Goal: Check status: Check status

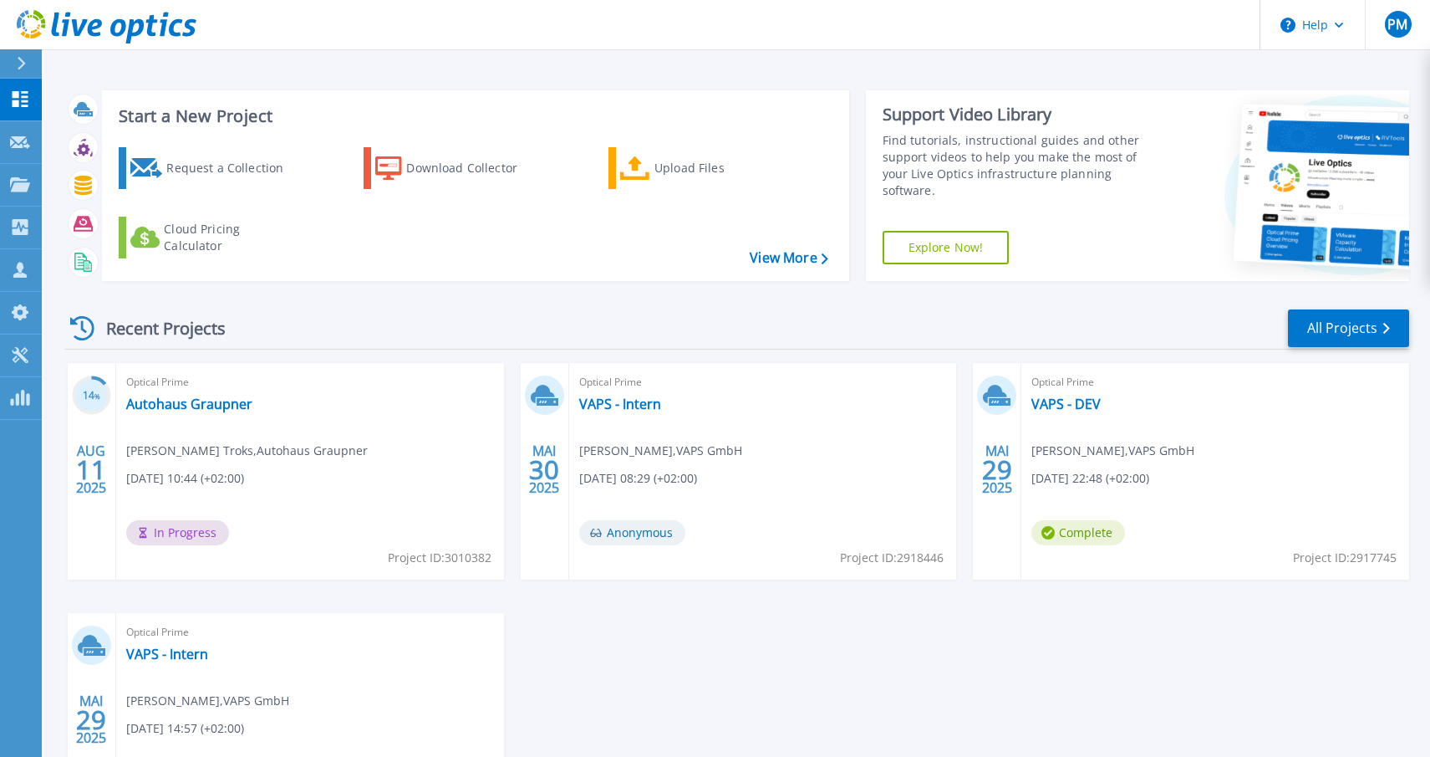
click at [309, 295] on div "Recent Projects All Projects 14 % AUG 11 2025 Optical Prime Autohaus Graupner D…" at bounding box center [736, 585] width 1345 height 582
click at [56, 182] on p "Projects" at bounding box center [65, 185] width 44 height 43
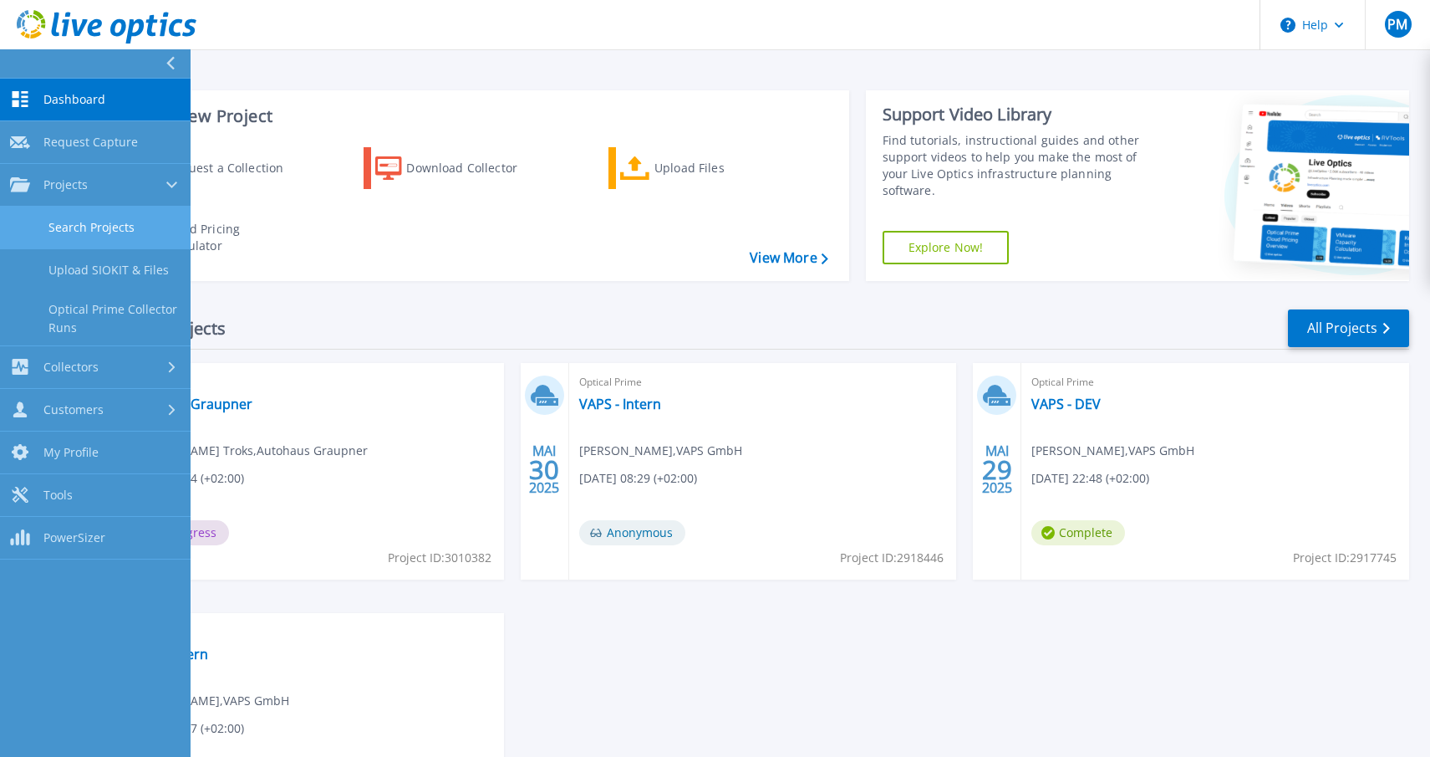
click at [108, 222] on link "Search Projects" at bounding box center [95, 227] width 191 height 43
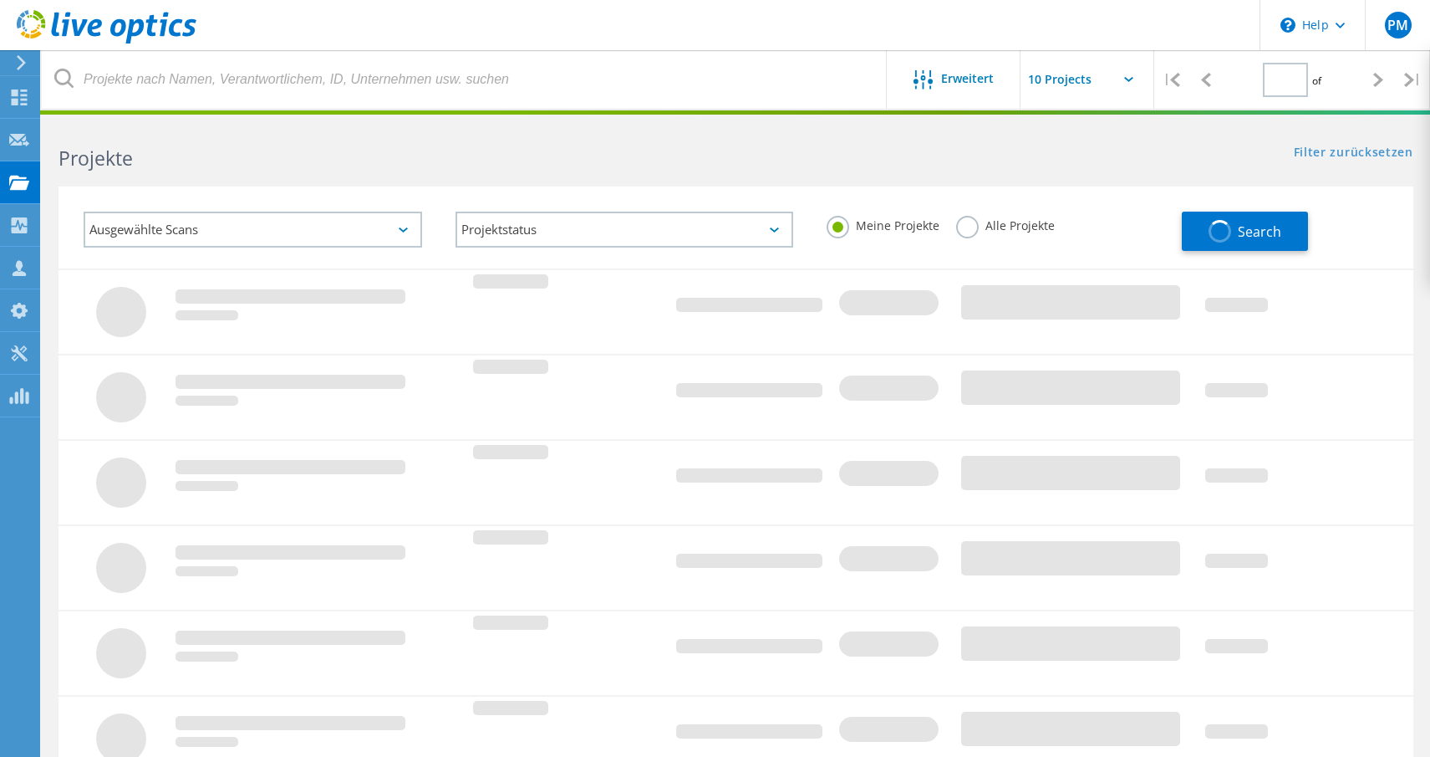
type input "1"
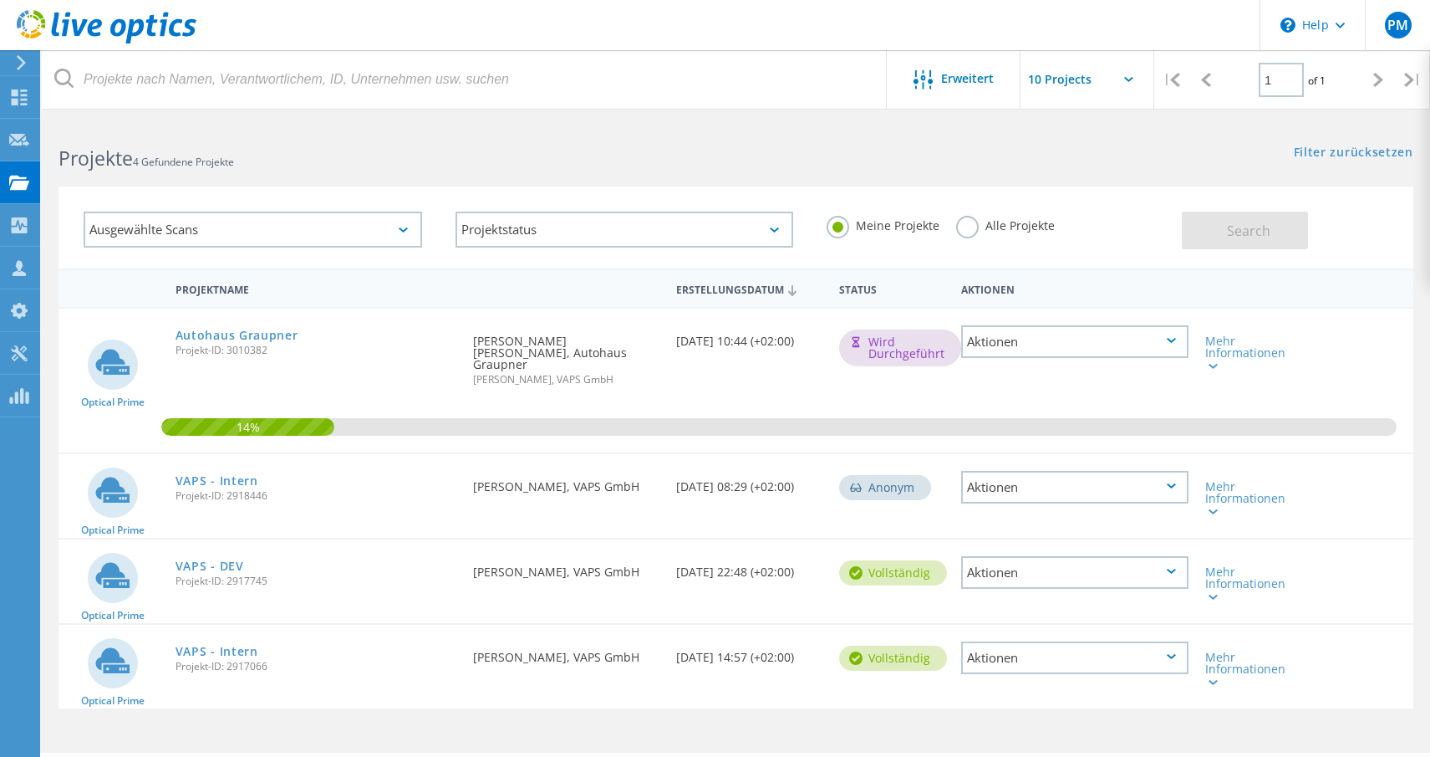
drag, startPoint x: 171, startPoint y: 288, endPoint x: 1054, endPoint y: 311, distance: 883.9
click at [1063, 313] on div "Projektname Erstellungsdatum Status Aktionen Optical Prime Autohaus Graupner Pr…" at bounding box center [736, 488] width 1355 height 440
drag, startPoint x: 991, startPoint y: 289, endPoint x: 520, endPoint y: 283, distance: 470.7
click at [521, 284] on div "Projektname Erstellungsdatum Status Aktionen" at bounding box center [736, 287] width 1355 height 38
drag, startPoint x: 869, startPoint y: 342, endPoint x: 949, endPoint y: 354, distance: 81.2
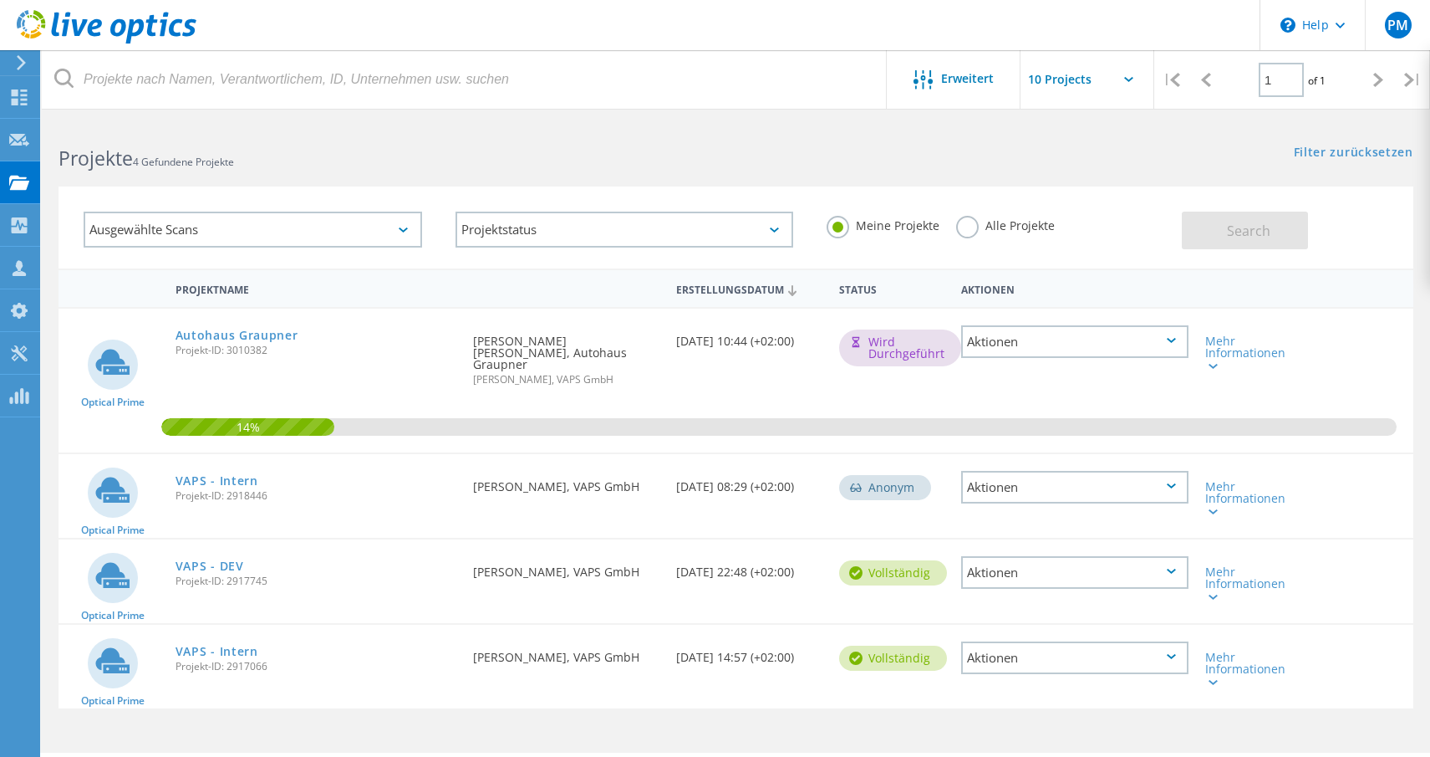
click at [949, 354] on div "Wird durchgeführt" at bounding box center [900, 347] width 122 height 37
click at [842, 385] on div "14%" at bounding box center [736, 380] width 1355 height 144
drag, startPoint x: 177, startPoint y: 285, endPoint x: 1059, endPoint y: 277, distance: 882.0
click at [1059, 277] on div "Projektname Erstellungsdatum Status Aktionen" at bounding box center [736, 287] width 1355 height 38
click at [266, 339] on link "Autohaus Graupner" at bounding box center [237, 335] width 123 height 12
